Goal: Find specific page/section: Find specific page/section

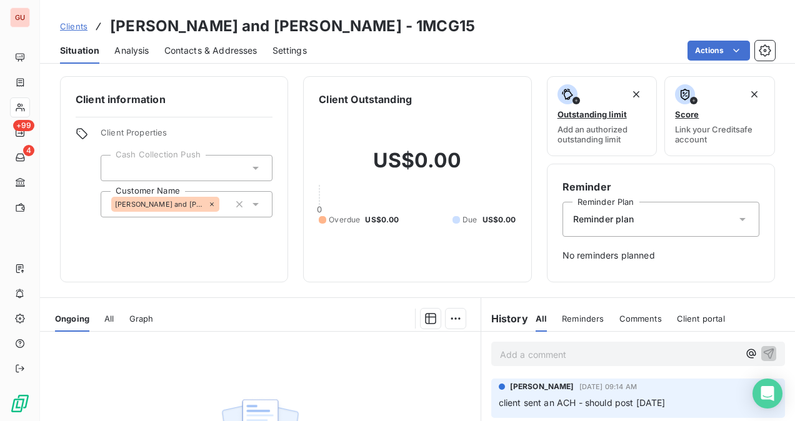
scroll to position [125, 0]
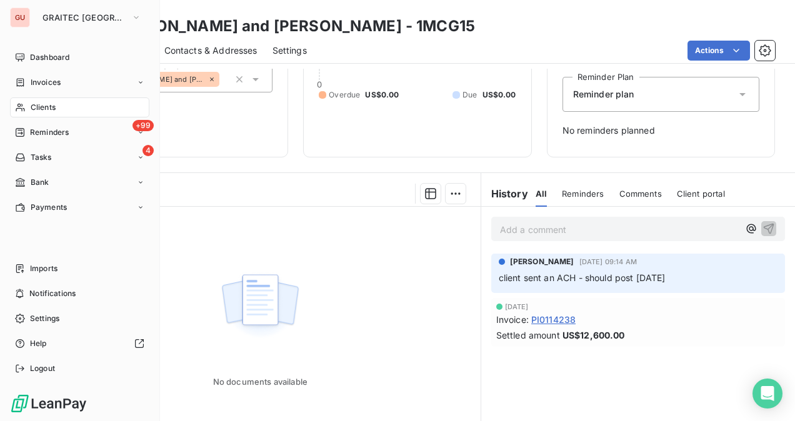
click at [57, 104] on div "Clients" at bounding box center [79, 107] width 139 height 20
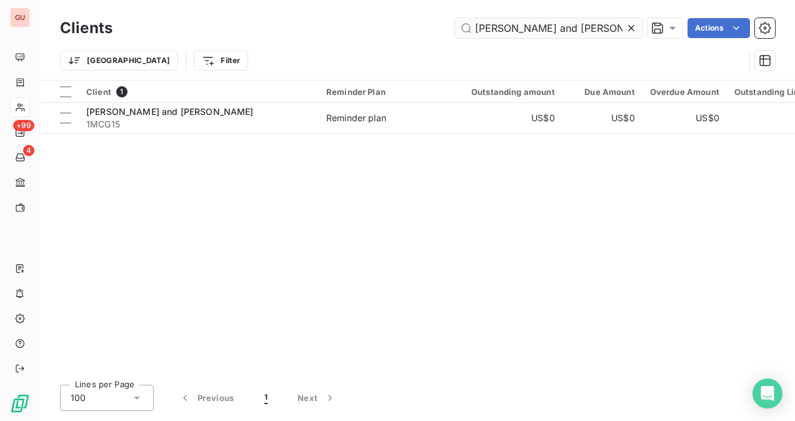
click at [631, 28] on icon at bounding box center [631, 28] width 6 height 6
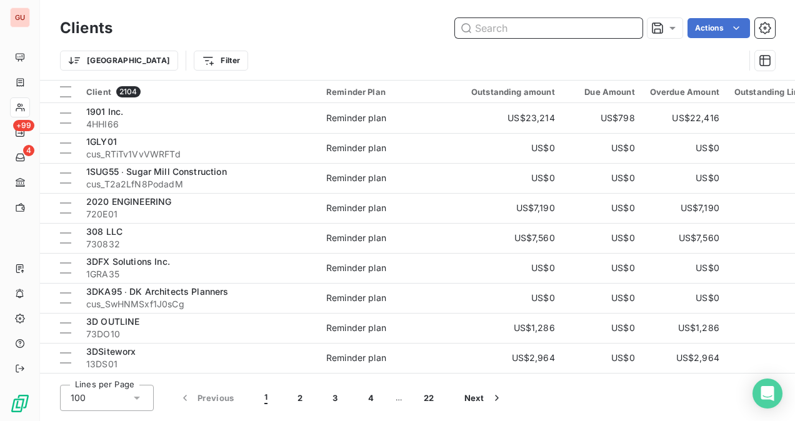
click at [557, 31] on input "text" at bounding box center [548, 28] width 187 height 20
paste input "1WEL09 ∙ [PERSON_NAME] and West General Contractors Inc"
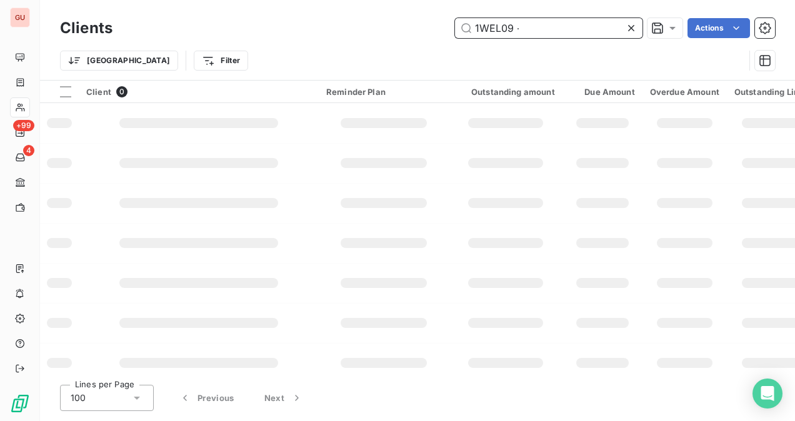
type input "1WEL09"
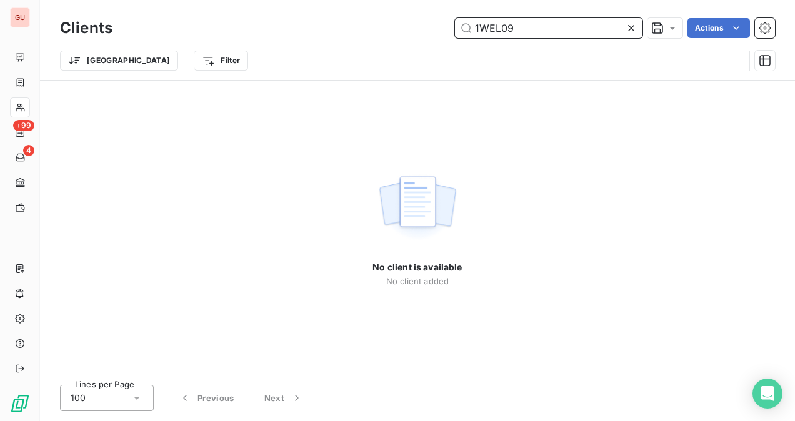
drag, startPoint x: 461, startPoint y: 24, endPoint x: 409, endPoint y: 37, distance: 52.9
click at [409, 37] on div "1WEL09 Actions" at bounding box center [450, 28] width 647 height 20
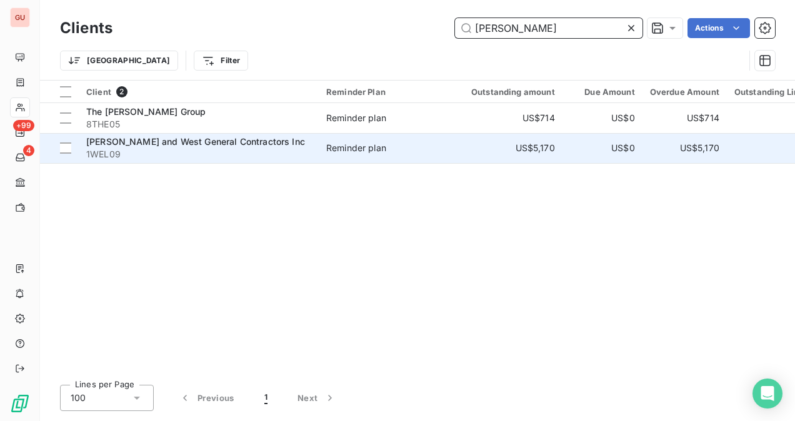
type input "[PERSON_NAME]"
click at [187, 147] on div "[PERSON_NAME] and West General Contractors Inc" at bounding box center [198, 142] width 225 height 12
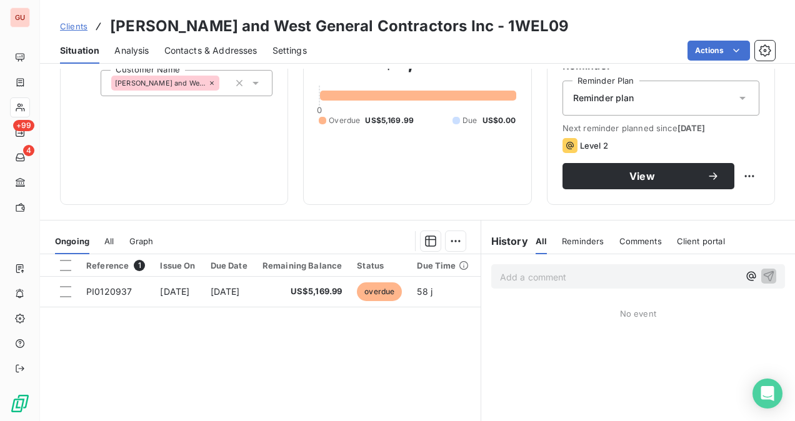
scroll to position [125, 0]
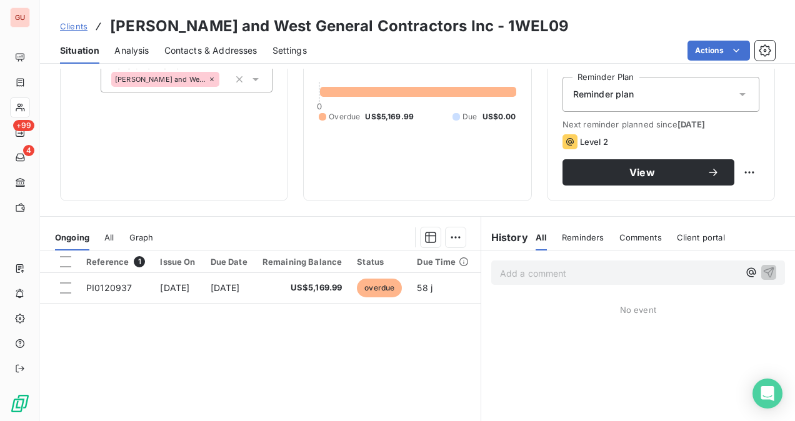
click at [511, 279] on p "Add a comment ﻿" at bounding box center [619, 274] width 239 height 16
click at [510, 277] on p "Add a comment ﻿" at bounding box center [619, 274] width 239 height 16
